Goal: Task Accomplishment & Management: Manage account settings

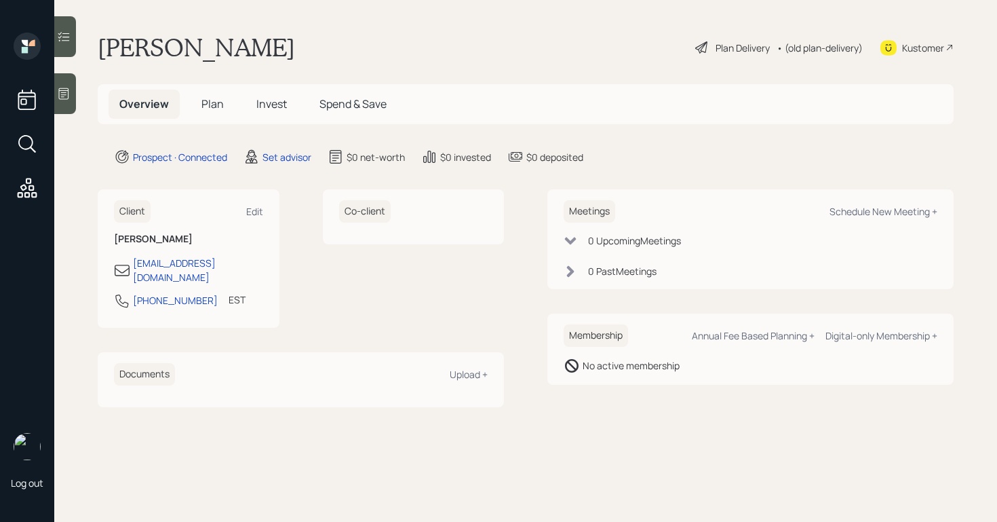
click at [64, 98] on icon at bounding box center [64, 94] width 14 height 14
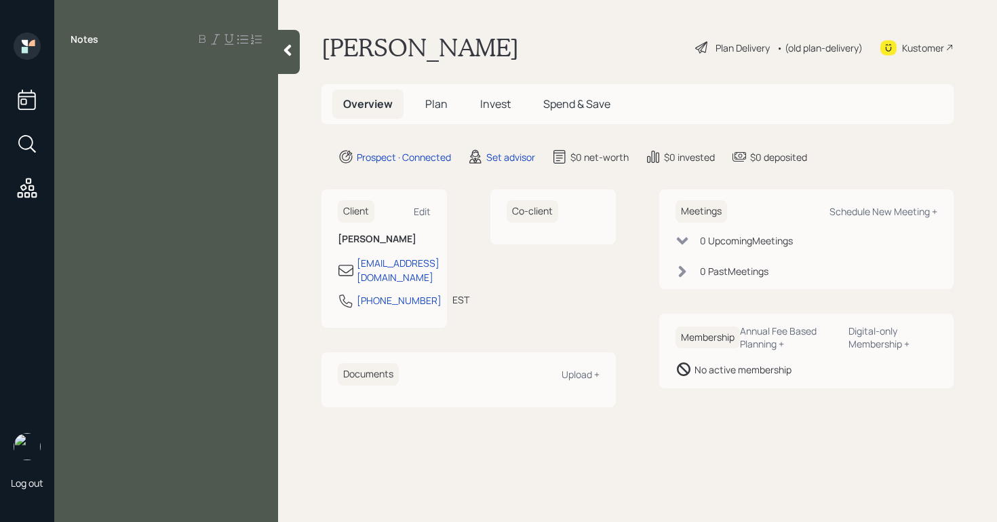
click at [84, 74] on div at bounding box center [166, 69] width 191 height 15
click at [90, 131] on span "wife working as planner" at bounding box center [129, 129] width 117 height 15
click at [229, 132] on div "wife,[DEMOGRAPHIC_DATA] working as planner" at bounding box center [166, 137] width 191 height 30
click at [235, 124] on div "wife,[DEMOGRAPHIC_DATA] working as planner" at bounding box center [166, 137] width 191 height 30
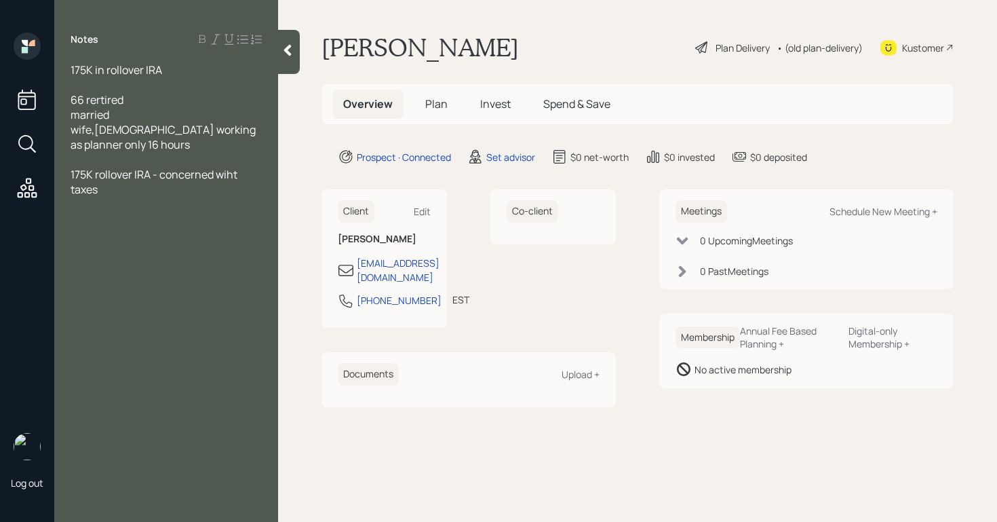
drag, startPoint x: 167, startPoint y: 75, endPoint x: 62, endPoint y: 74, distance: 104.5
click at [62, 74] on div "175K in rollover IRA 66 rertired married wife,[DEMOGRAPHIC_DATA] working as pla…" at bounding box center [166, 151] width 224 height 179
click at [78, 82] on div at bounding box center [166, 84] width 191 height 15
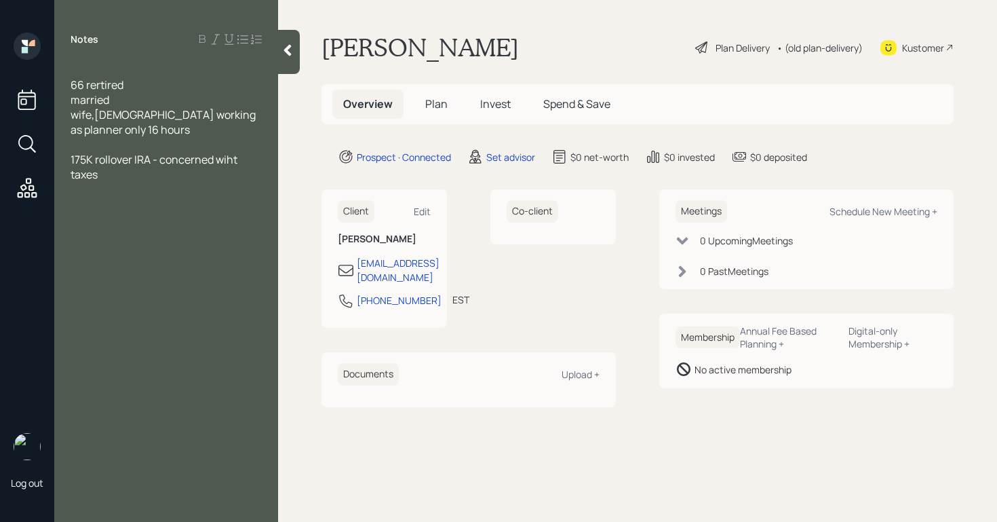
click at [123, 178] on div "175K rollover IRA - concerned wiht taxes" at bounding box center [166, 167] width 191 height 30
click at [94, 214] on div at bounding box center [166, 219] width 191 height 15
click at [88, 206] on div at bounding box center [166, 204] width 191 height 15
click at [73, 269] on div at bounding box center [166, 263] width 191 height 15
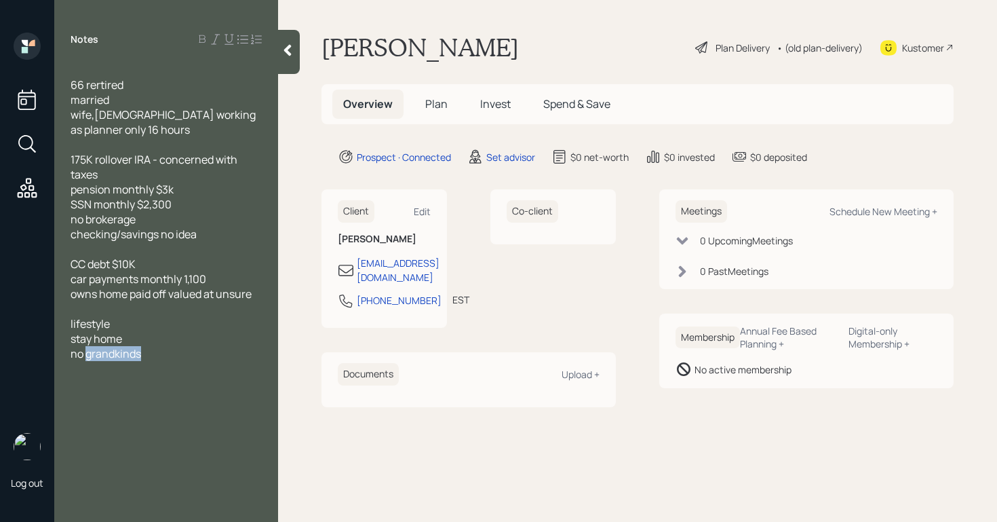
click at [115, 355] on span "no grandkinds" at bounding box center [106, 353] width 71 height 15
click at [189, 354] on div "no grand kinds" at bounding box center [166, 353] width 191 height 15
click at [928, 212] on div "Schedule New Meeting +" at bounding box center [884, 211] width 108 height 13
select select "round-[PERSON_NAME]"
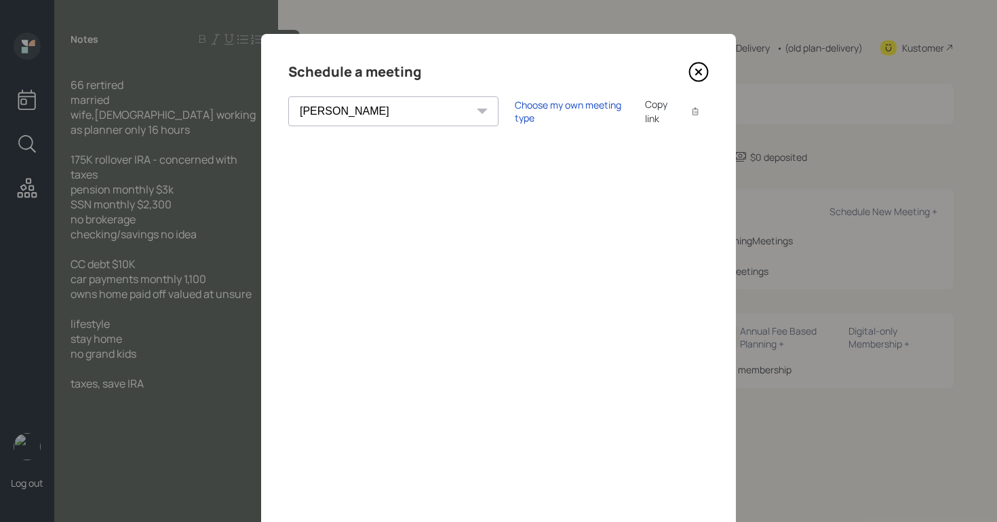
scroll to position [89, 0]
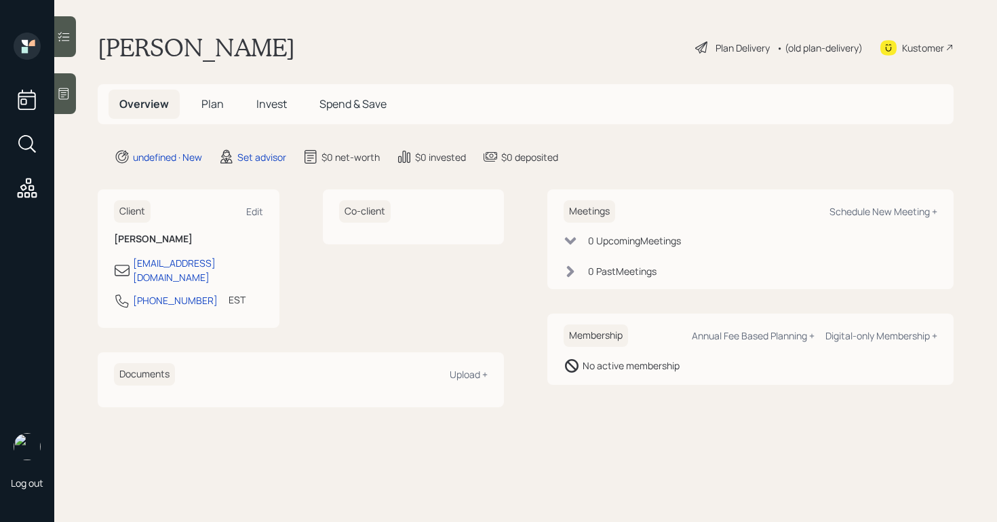
click at [60, 99] on icon at bounding box center [64, 94] width 14 height 14
